Goal: Task Accomplishment & Management: Complete application form

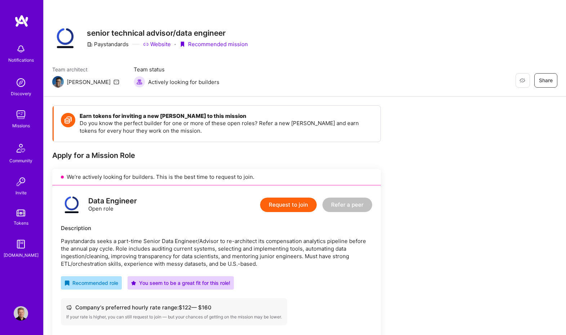
click at [23, 19] on img at bounding box center [21, 20] width 14 height 13
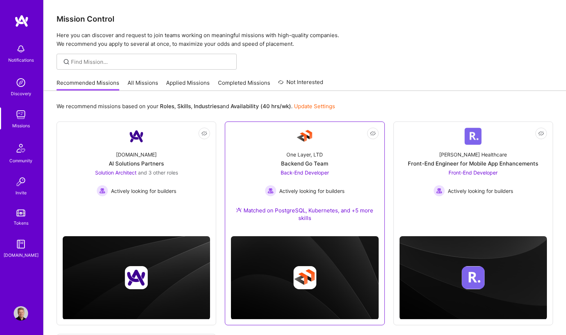
click at [354, 177] on div "One Layer, LTD Backend Go Team Back-End Developer Actively looking for builders…" at bounding box center [304, 187] width 147 height 85
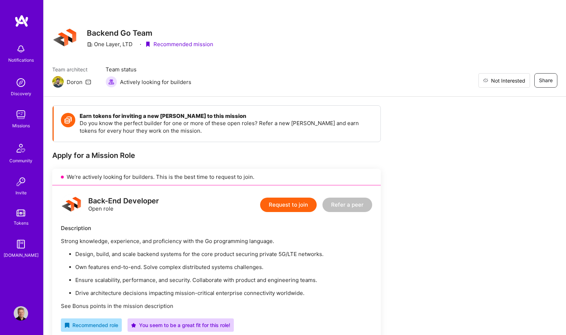
click at [521, 79] on span "Not Interested" at bounding box center [508, 81] width 34 height 8
click at [29, 24] on link at bounding box center [21, 20] width 43 height 13
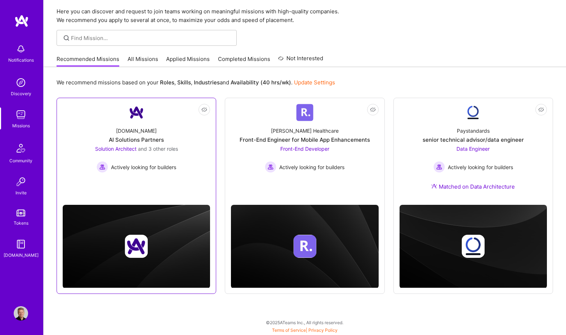
scroll to position [24, 0]
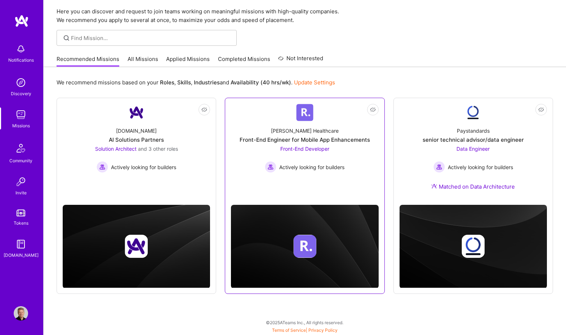
click at [347, 185] on link "Not Interested [PERSON_NAME] Healthcare Front-End Engineer for Mobile App Enhan…" at bounding box center [304, 148] width 147 height 89
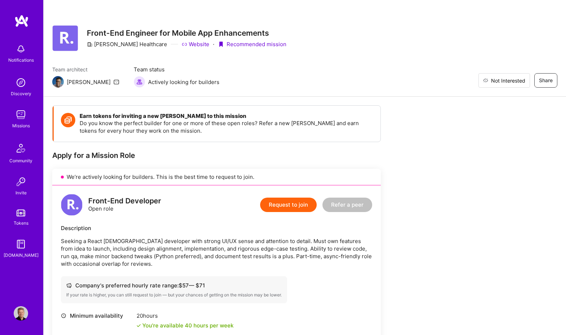
click at [522, 80] on span "Not Interested" at bounding box center [508, 81] width 34 height 8
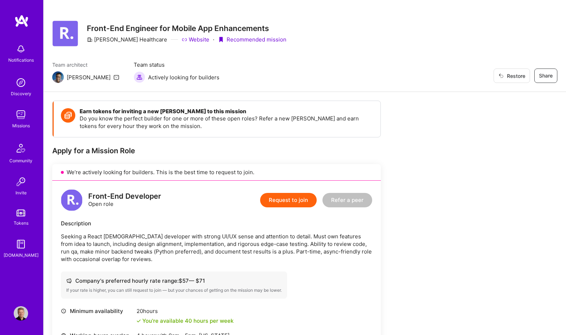
click at [24, 22] on img at bounding box center [21, 20] width 14 height 13
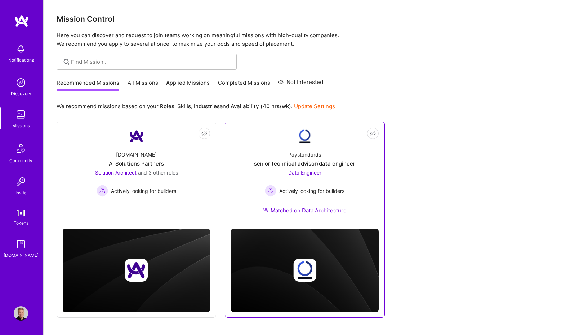
click at [331, 143] on link "Not Interested Paystandards senior technical advisor/data engineer Data Enginee…" at bounding box center [304, 175] width 147 height 95
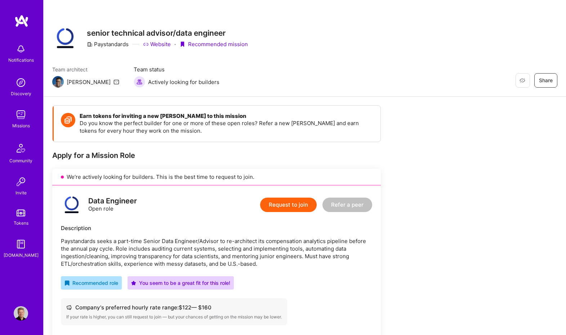
click at [284, 205] on button "Request to join" at bounding box center [288, 205] width 57 height 14
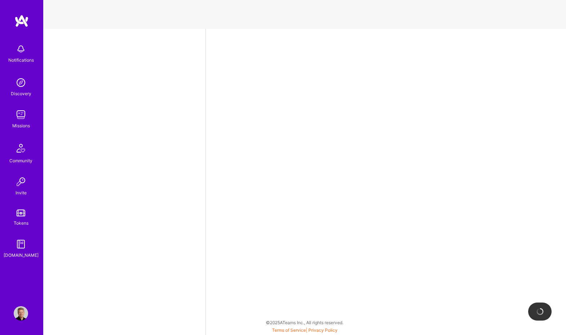
select select "US"
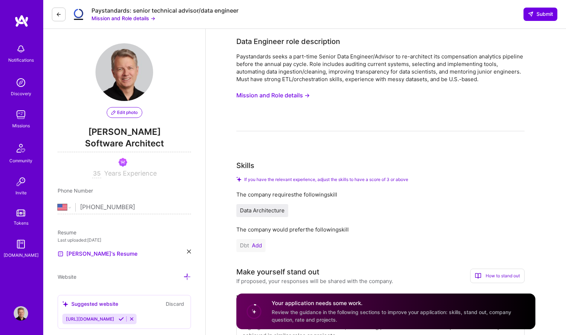
click at [57, 12] on icon at bounding box center [59, 15] width 6 height 6
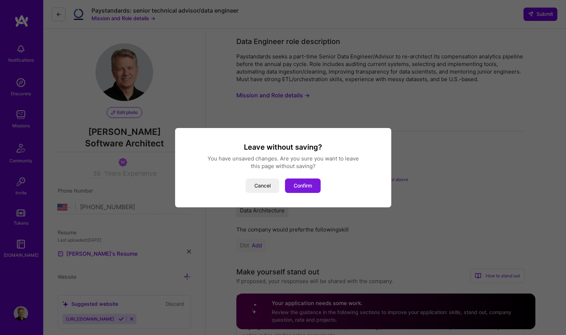
click at [306, 186] on button "Confirm" at bounding box center [303, 185] width 36 height 14
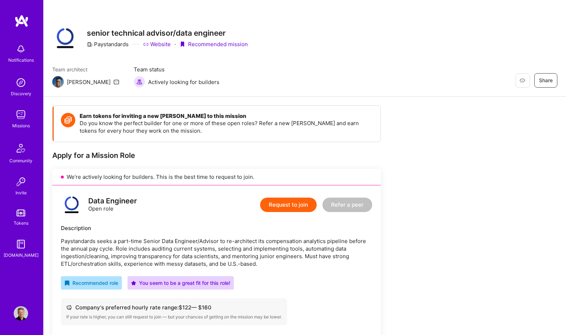
click at [16, 18] on img at bounding box center [21, 20] width 14 height 13
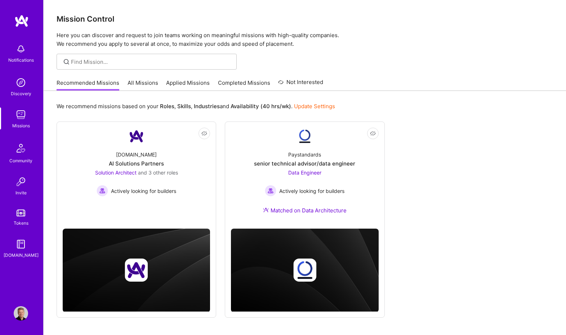
click at [192, 79] on div "Recommended Missions All Missions Applied Missions Completed Missions Not Inter…" at bounding box center [190, 83] width 267 height 16
click at [185, 82] on link "Applied Missions" at bounding box center [188, 85] width 44 height 12
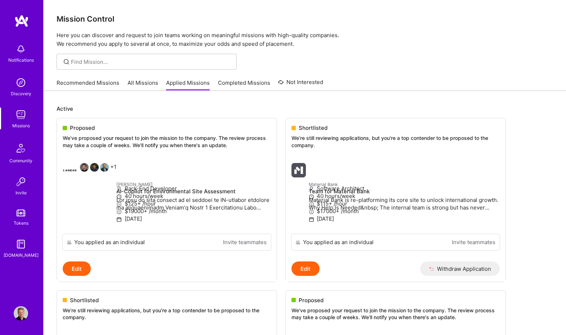
click at [23, 48] on img at bounding box center [21, 49] width 14 height 14
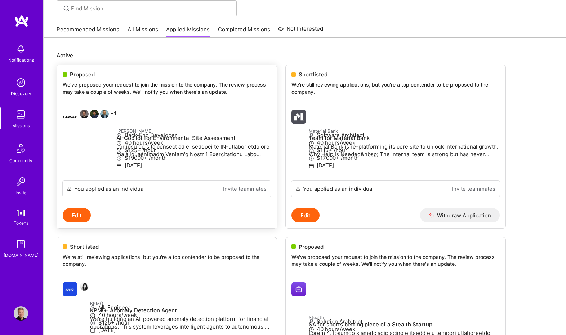
scroll to position [21, 0]
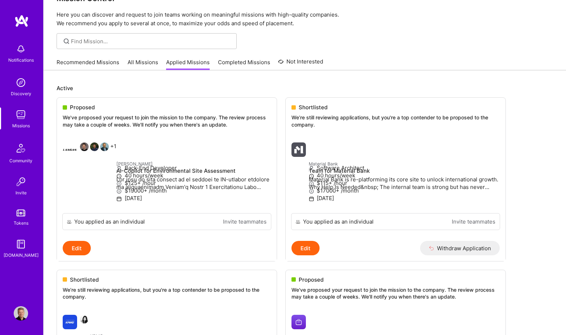
click at [23, 13] on div "Notifications Discovery Missions Community Invite Tokens [DOMAIN_NAME] Profile" at bounding box center [21, 167] width 43 height 335
click at [21, 19] on img at bounding box center [21, 20] width 14 height 13
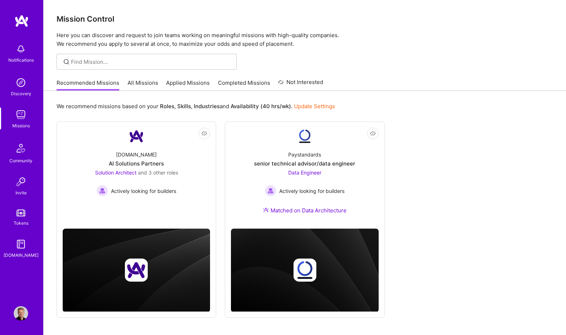
click at [21, 50] on img at bounding box center [21, 49] width 14 height 14
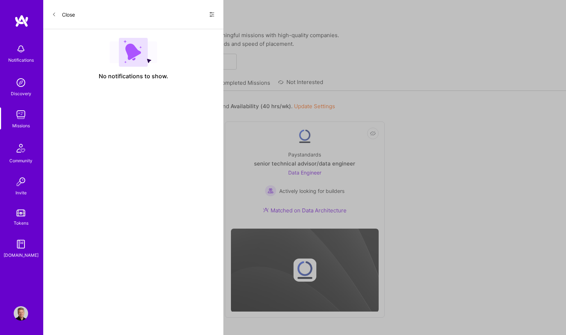
click at [210, 12] on icon at bounding box center [212, 15] width 6 height 6
click at [155, 28] on span "Show all notifications" at bounding box center [161, 29] width 50 height 7
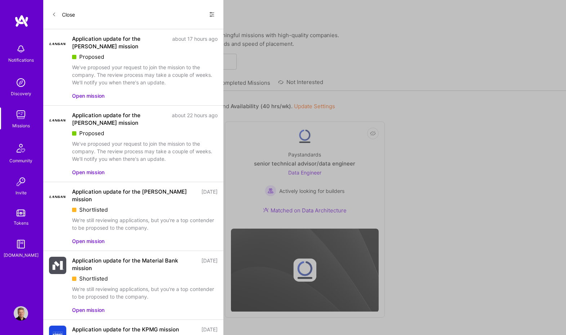
click at [68, 14] on button "Close" at bounding box center [63, 15] width 23 height 12
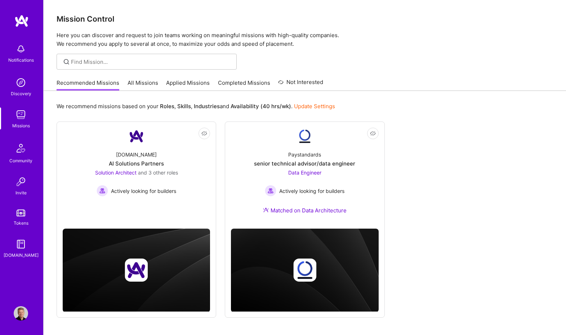
click at [21, 19] on img at bounding box center [21, 20] width 14 height 13
click at [18, 21] on img at bounding box center [21, 20] width 14 height 13
click at [24, 20] on img at bounding box center [21, 20] width 14 height 13
click at [26, 18] on img at bounding box center [21, 20] width 14 height 13
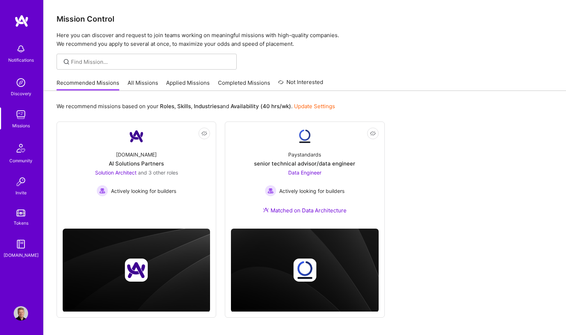
click at [21, 22] on img at bounding box center [21, 20] width 14 height 13
click at [182, 81] on link "Applied Missions" at bounding box center [188, 85] width 44 height 12
